Goal: Task Accomplishment & Management: Use online tool/utility

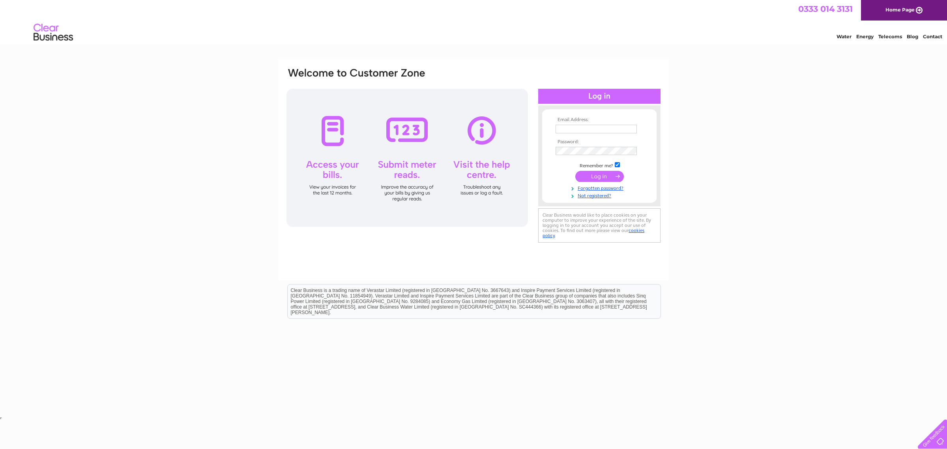
type input "info@rentwithca.co.uk"
click at [601, 178] on input "submit" at bounding box center [600, 176] width 49 height 11
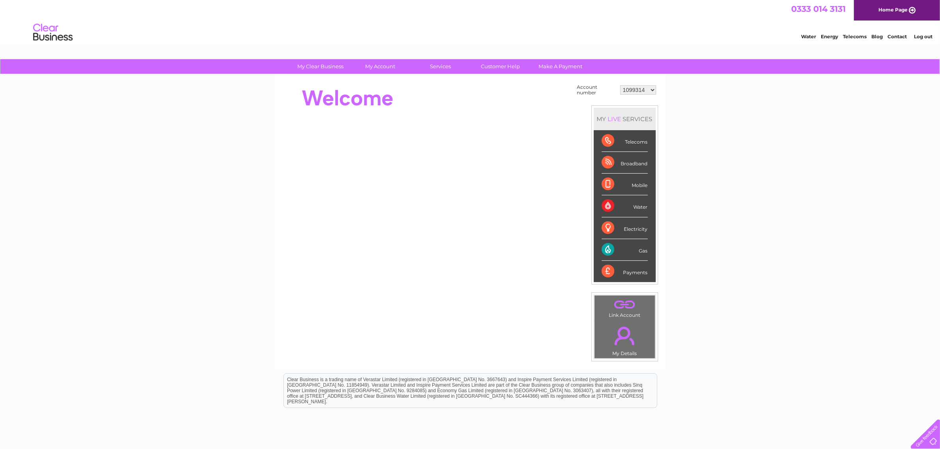
click at [602, 251] on div "Gas" at bounding box center [625, 250] width 46 height 22
click at [651, 88] on select "1099314 1099315 1099316 1099317 1099673 30267673" at bounding box center [638, 89] width 36 height 9
click at [620, 85] on select "1099314 1099315 1099316 1099317 1099673 30267673" at bounding box center [638, 89] width 36 height 9
click at [644, 250] on div "Gas" at bounding box center [625, 250] width 46 height 22
click at [607, 251] on div "Gas" at bounding box center [625, 250] width 46 height 22
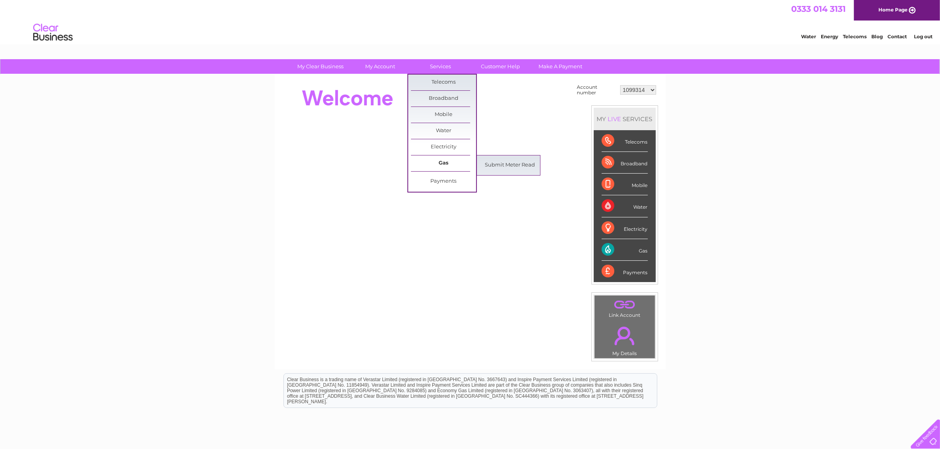
click at [445, 162] on link "Gas" at bounding box center [443, 164] width 65 height 16
click at [508, 161] on link "Submit Meter Read" at bounding box center [509, 166] width 65 height 16
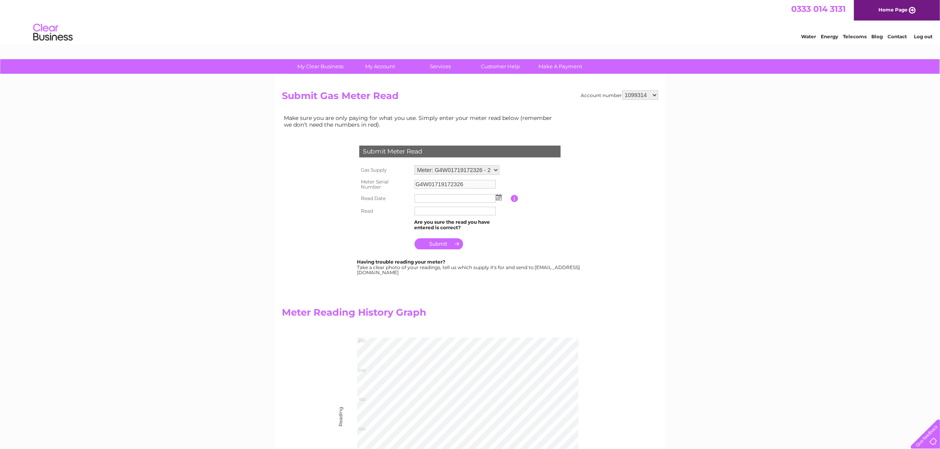
click at [491, 169] on select "Meter: G4W01719172326 - 2 Marley View, Leeds, LS11 8QP Meter: G4W01719172326 - …" at bounding box center [456, 169] width 85 height 9
click at [414, 165] on select "Meter: G4W01719172326 - 2 Marley View, Leeds, LS11 8QP Meter: G4W01719172326 - …" at bounding box center [456, 170] width 85 height 10
click at [498, 195] on img at bounding box center [499, 198] width 6 height 6
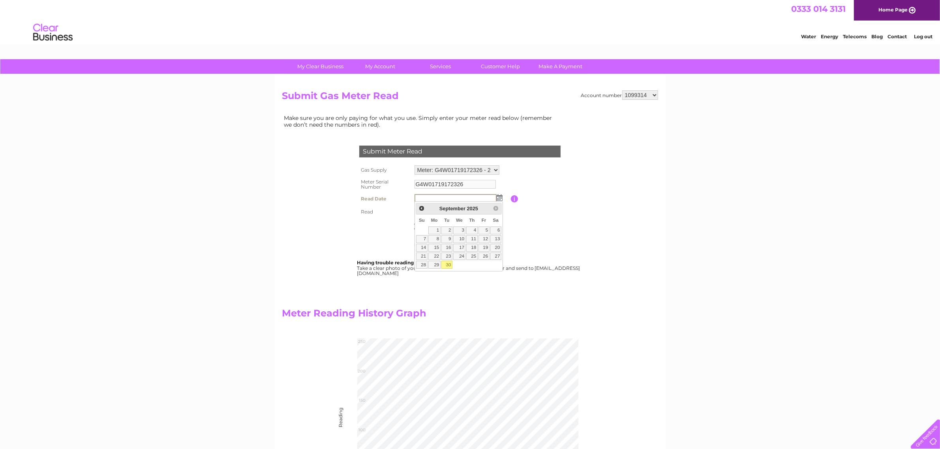
click at [446, 265] on link "30" at bounding box center [446, 265] width 11 height 8
type input "2025/09/30"
click at [423, 209] on input "text" at bounding box center [455, 211] width 82 height 9
type input "00244"
click at [435, 241] on input "submit" at bounding box center [438, 244] width 49 height 11
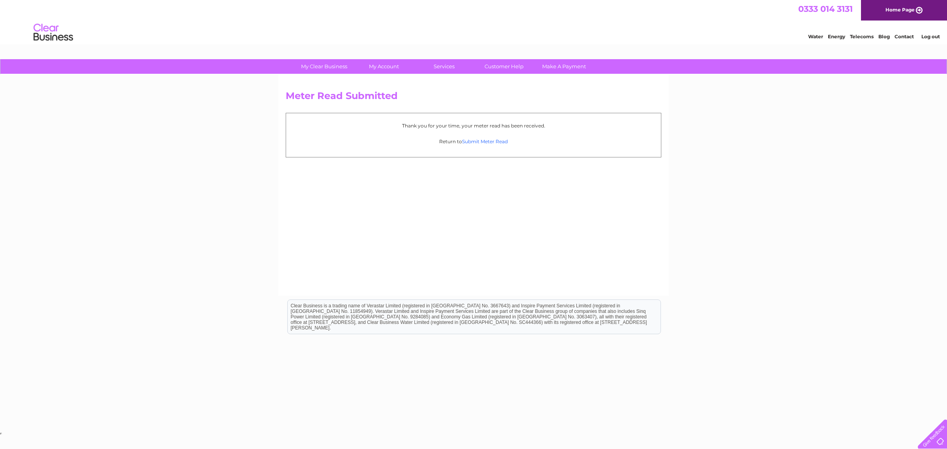
click at [477, 141] on link "Submit Meter Read" at bounding box center [485, 142] width 46 height 6
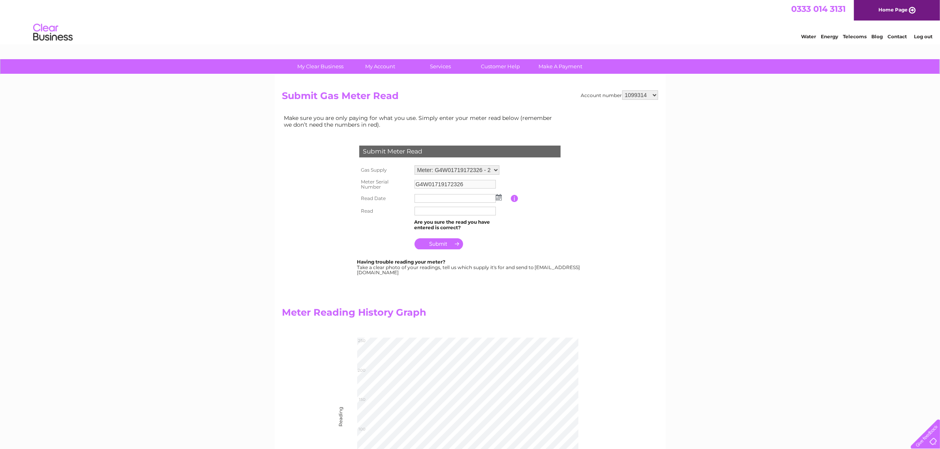
click at [496, 167] on select "Meter: G4W01719172326 - 2 [GEOGRAPHIC_DATA] 8QP Meter: G4W01719172326 - 2 [GEOG…" at bounding box center [456, 169] width 85 height 9
click at [496, 167] on select "Meter: G4W01719172326 - 2 [GEOGRAPHIC_DATA] 8QP Meter: G4W01719172326 - 2 [GEOG…" at bounding box center [456, 170] width 85 height 10
click at [653, 94] on select "1099314 1099315 1099316 1099317 1099673 30267673" at bounding box center [640, 94] width 36 height 9
select select "1099315"
click at [622, 90] on select "1099314 1099315 1099316 1099317 1099673 30267673" at bounding box center [640, 94] width 36 height 9
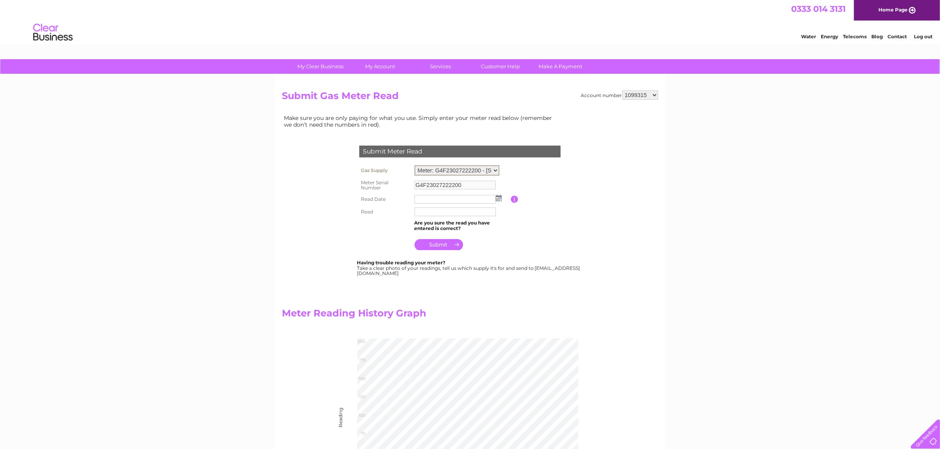
click at [494, 170] on select "Meter: G4F23027222200 - 22 Noster View, Leeds, LS11 8QQ Meter: G4F23027222200 -…" at bounding box center [456, 170] width 85 height 10
click at [414, 165] on select "Meter: G4F23027222200 - 22 Noster View, Leeds, LS11 8QQ Meter: G4F23027222200 -…" at bounding box center [456, 170] width 85 height 10
click at [500, 195] on img at bounding box center [499, 197] width 6 height 6
click at [448, 266] on link "30" at bounding box center [446, 265] width 11 height 8
type input "2025/09/30"
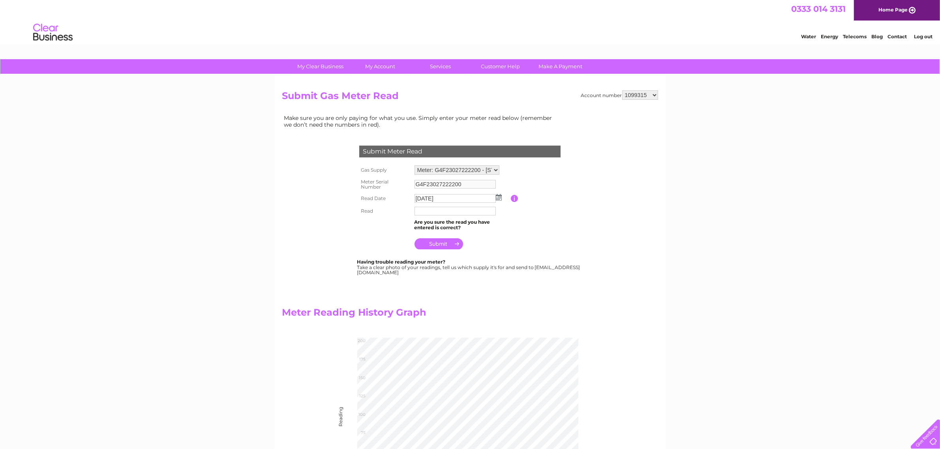
click at [427, 208] on input "text" at bounding box center [454, 211] width 81 height 9
type input "00190"
click at [440, 241] on input "submit" at bounding box center [438, 244] width 49 height 11
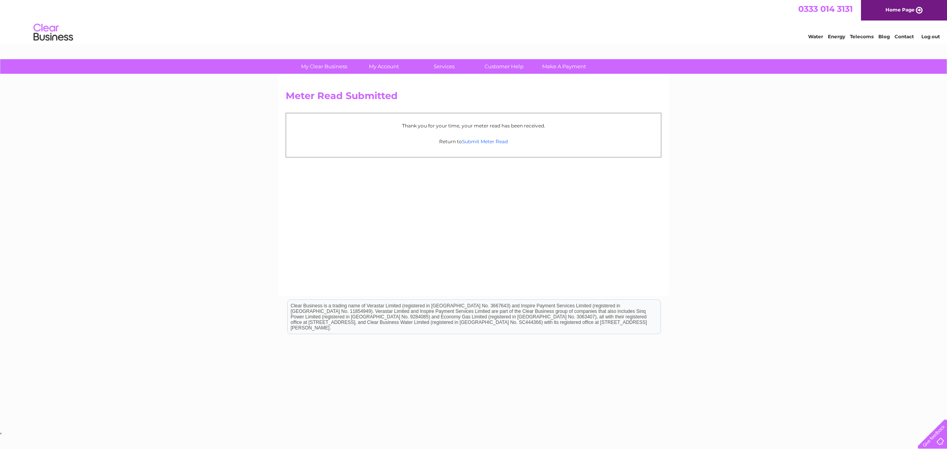
click at [488, 140] on link "Submit Meter Read" at bounding box center [485, 142] width 46 height 6
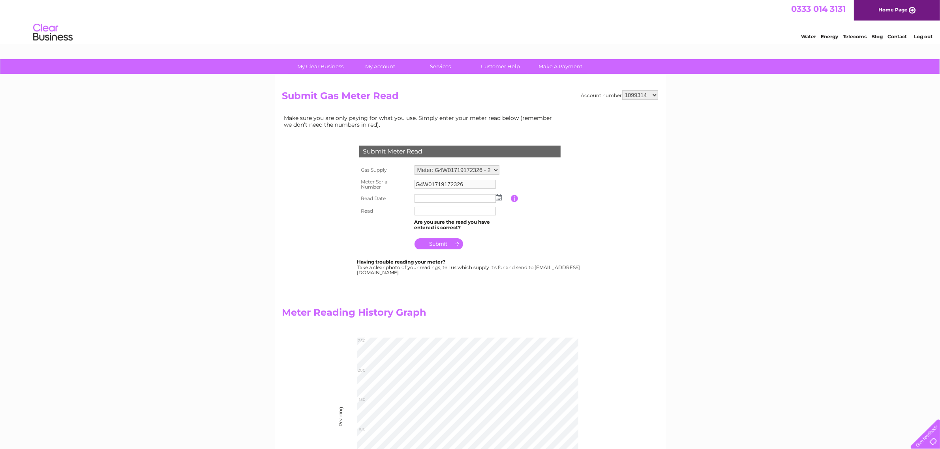
click at [650, 94] on select "1099314 1099315 1099316 1099317 1099673 30267673" at bounding box center [640, 94] width 36 height 9
select select "1099316"
click at [622, 90] on select "1099314 1099315 1099316 1099317 1099673 30267673" at bounding box center [640, 94] width 36 height 9
click at [494, 169] on select "Meter: G4K12622500401 - 121 Lady Pit Lane, Leeds, LS11 6HF" at bounding box center [456, 170] width 85 height 10
click at [414, 165] on select "Meter: G4K12622500401 - 121 Lady Pit Lane, Leeds, LS11 6HF" at bounding box center [456, 170] width 85 height 10
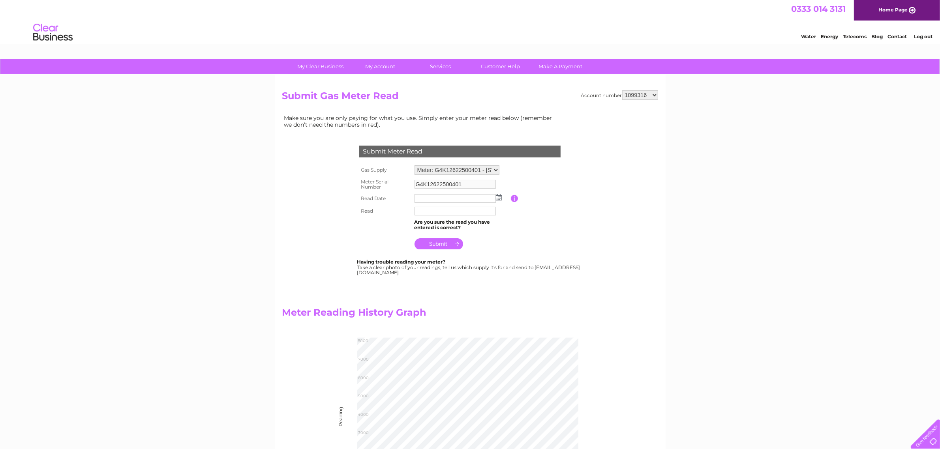
click at [500, 197] on img at bounding box center [499, 197] width 6 height 6
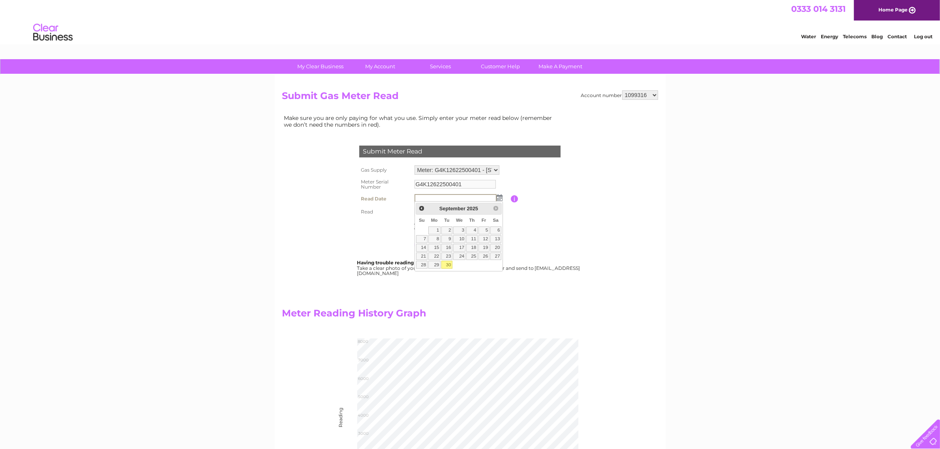
click at [447, 266] on link "30" at bounding box center [446, 265] width 11 height 8
type input "2025/09/30"
click at [422, 209] on input "text" at bounding box center [455, 211] width 82 height 9
type input "07787"
click at [431, 245] on input "submit" at bounding box center [438, 244] width 49 height 11
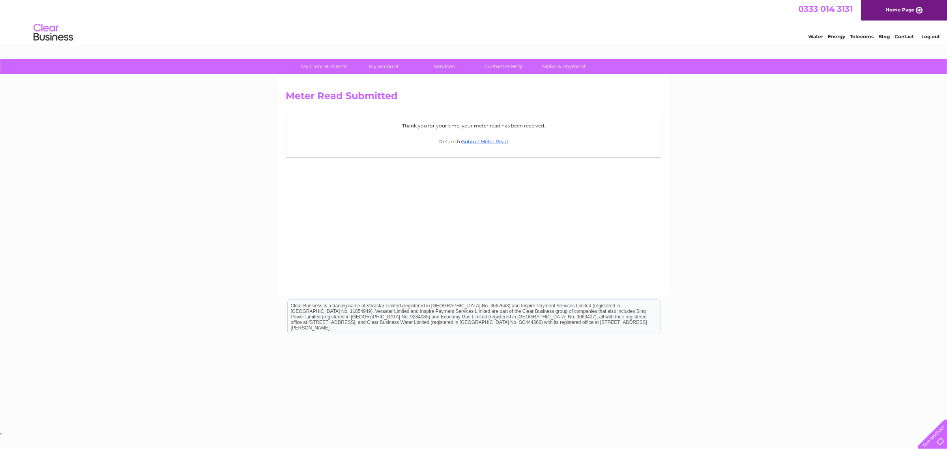
click at [494, 138] on p "Return to Submit Meter Read" at bounding box center [473, 142] width 367 height 8
click at [496, 141] on link "Submit Meter Read" at bounding box center [485, 142] width 46 height 6
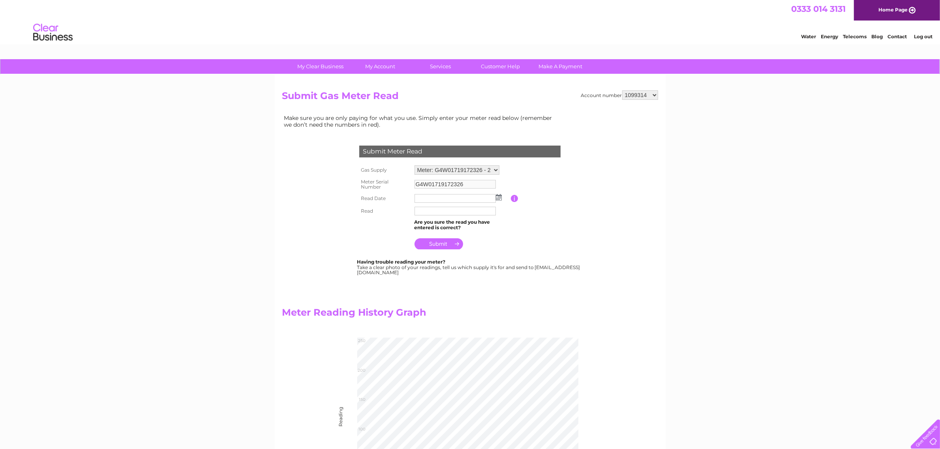
click at [652, 93] on select "1099314 1099315 1099316 1099317 1099673 30267673" at bounding box center [640, 94] width 36 height 9
select select "1099317"
click at [622, 90] on select "1099314 1099315 1099316 1099317 1099673 30267673" at bounding box center [640, 94] width 36 height 9
click at [502, 196] on td at bounding box center [462, 198] width 98 height 13
click at [499, 197] on img at bounding box center [499, 197] width 6 height 6
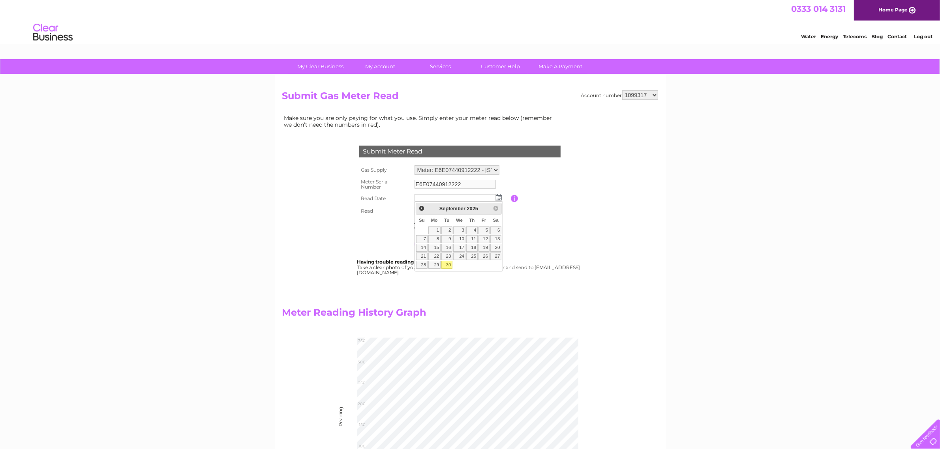
click at [448, 265] on link "30" at bounding box center [446, 265] width 11 height 8
type input "2025/09/30"
click at [425, 211] on input "text" at bounding box center [454, 211] width 81 height 9
type input "362"
click at [440, 245] on input "submit" at bounding box center [438, 243] width 49 height 11
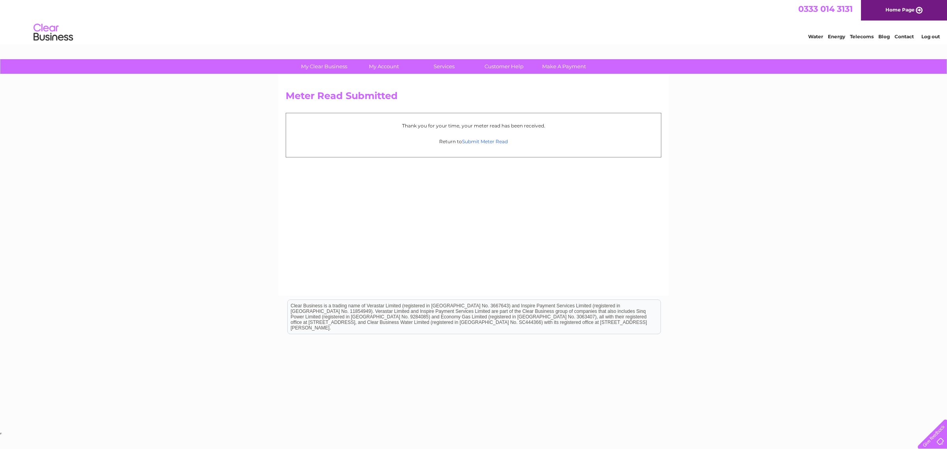
click at [492, 140] on link "Submit Meter Read" at bounding box center [485, 142] width 46 height 6
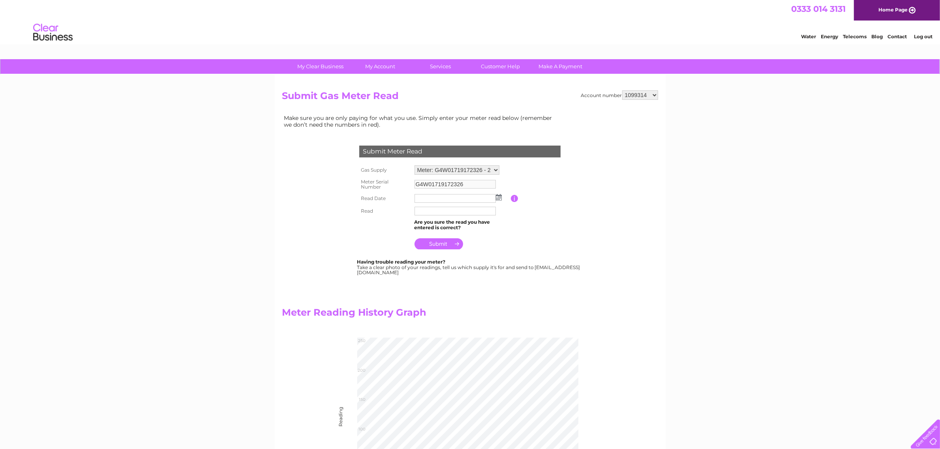
click at [651, 92] on select "1099314 1099315 1099316 1099317 1099673 30267673" at bounding box center [640, 94] width 36 height 9
select select "30267673"
click at [622, 90] on select "1099314 1099315 1099316 1099317 1099673 30267673" at bounding box center [640, 94] width 36 height 9
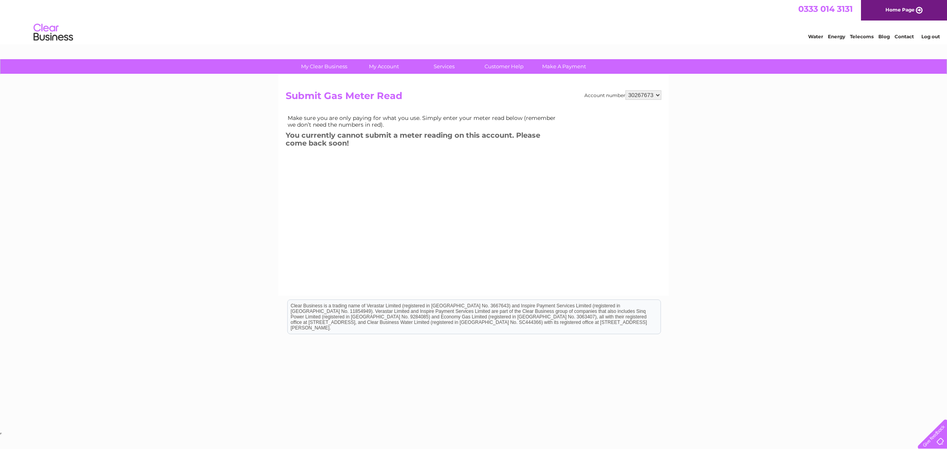
click at [655, 94] on select "1099314 1099315 1099316 1099317 1099673 30267673" at bounding box center [644, 94] width 36 height 9
select select "1099673"
click at [626, 90] on select "1099314 1099315 1099316 1099317 1099673 30267673" at bounding box center [644, 94] width 36 height 9
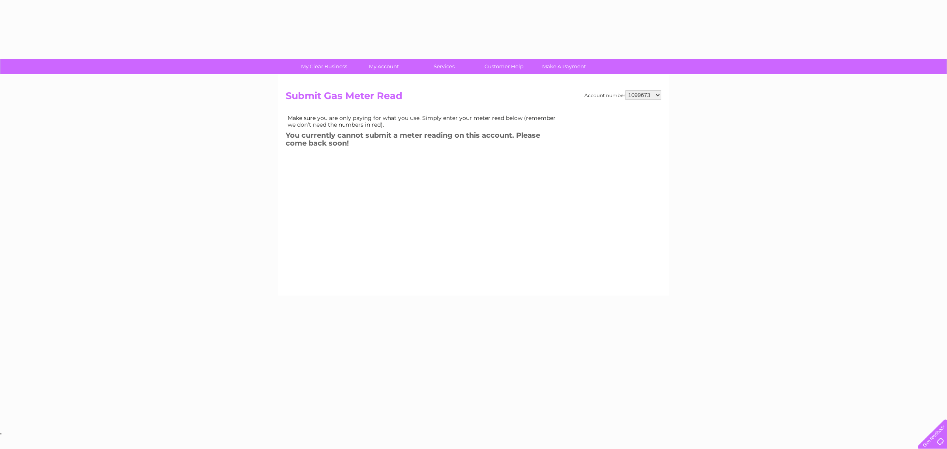
select select "1099673"
